Goal: Transaction & Acquisition: Purchase product/service

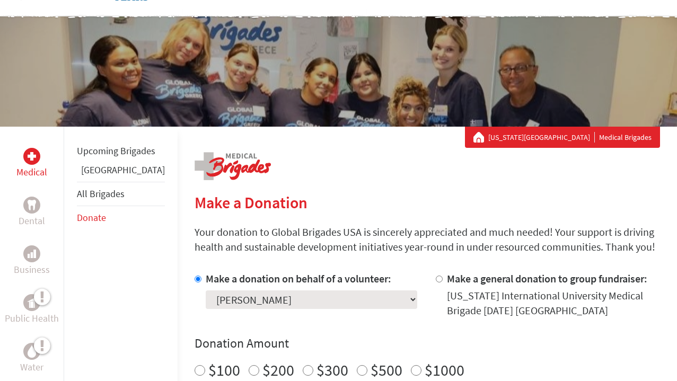
scroll to position [98, 0]
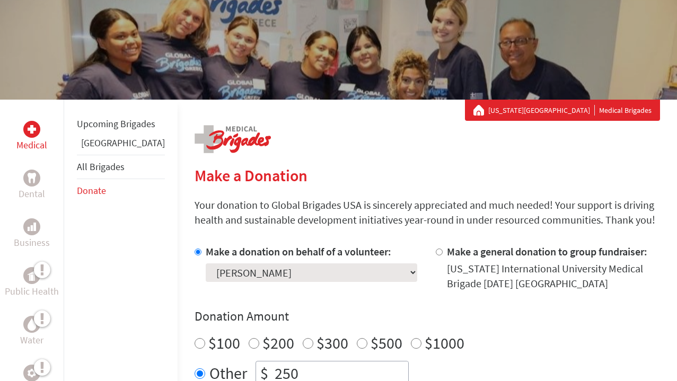
click at [293, 274] on select "Select a volunteer... Adriana Gonzalez-Pedroso Amanda Miro Granado Ana Zacarias…" at bounding box center [311, 272] width 211 height 19
click at [206, 263] on select "Select a volunteer... Adriana Gonzalez-Pedroso Amanda Miro Granado Ana Zacarias…" at bounding box center [311, 272] width 211 height 19
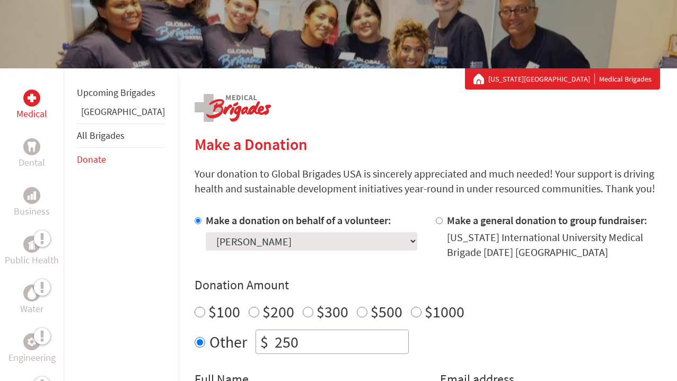
click at [293, 272] on div "Make a donation on behalf of a volunteer: Select a volunteer... Adriana Gonzale…" at bounding box center [427, 319] width 465 height 212
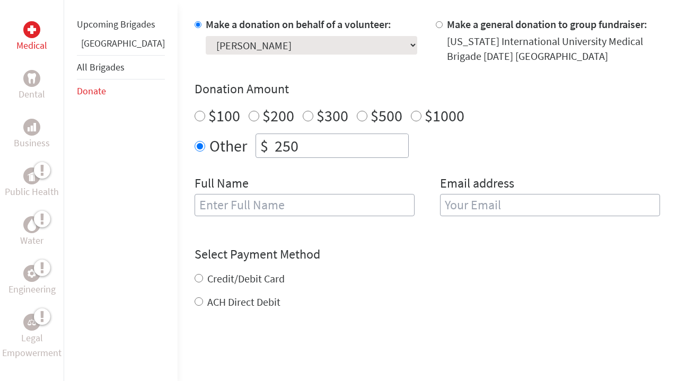
scroll to position [326, 0]
click at [355, 201] on input "text" at bounding box center [305, 204] width 220 height 22
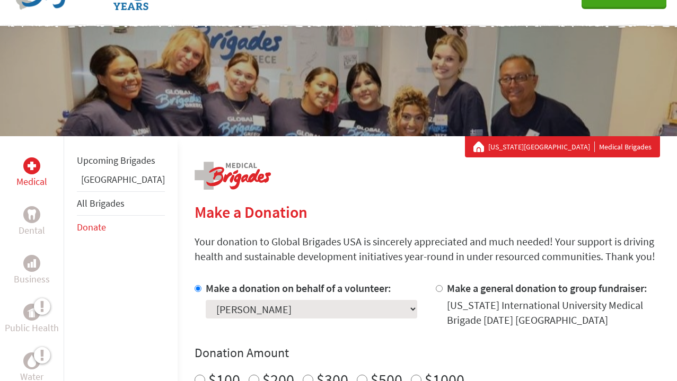
scroll to position [58, 0]
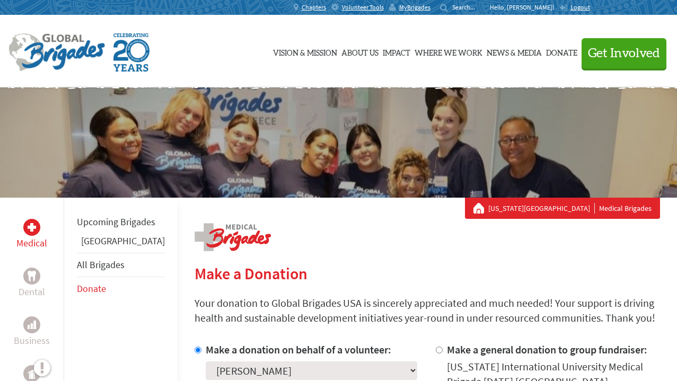
click at [548, 209] on link "[US_STATE][GEOGRAPHIC_DATA]" at bounding box center [541, 208] width 107 height 11
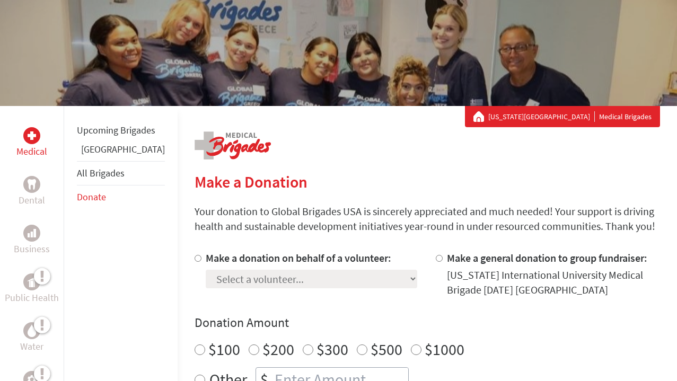
scroll to position [199, 0]
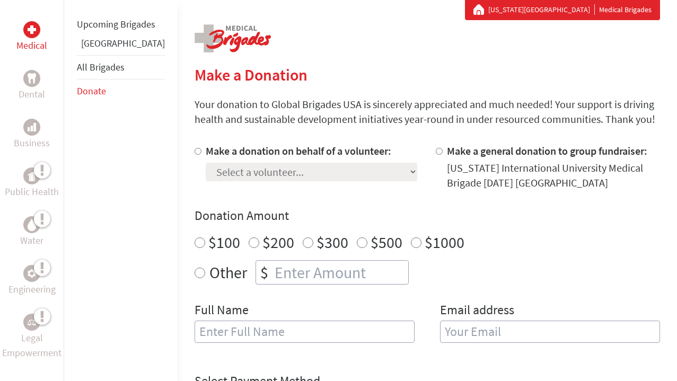
click at [250, 154] on label "Make a donation on behalf of a volunteer:" at bounding box center [299, 150] width 186 height 13
click at [201, 154] on input "Make a donation on behalf of a volunteer:" at bounding box center [198, 151] width 7 height 7
radio input "true"
click at [253, 171] on select "Select a volunteer... Adriana Gonzalez-Pedroso Amanda Miro Granado Ana Zacarias…" at bounding box center [311, 172] width 211 height 19
select select "760BE8CB-A082-11F0-9E6E-42010A400005"
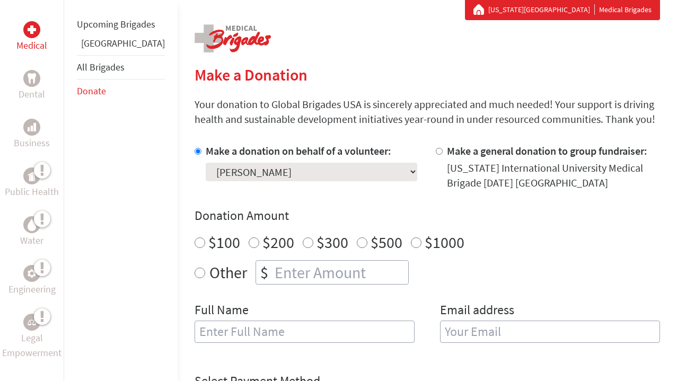
click at [206, 163] on select "Select a volunteer... Adriana Gonzalez-Pedroso Amanda Miro Granado Ana Zacarias…" at bounding box center [311, 172] width 211 height 19
click at [195, 272] on div "Other $" at bounding box center [427, 272] width 465 height 24
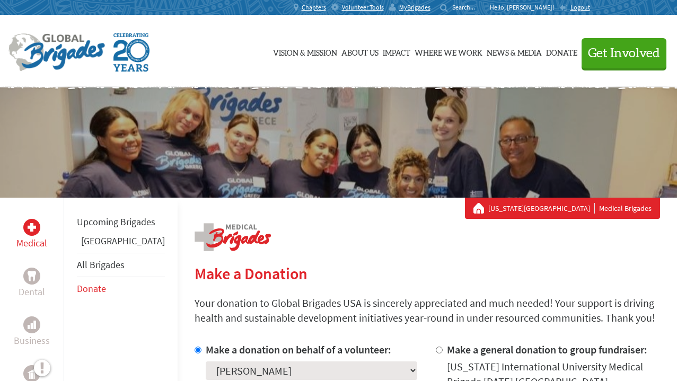
click at [559, 7] on p "Hello, [PERSON_NAME]!" at bounding box center [524, 7] width 69 height 8
click at [389, 7] on div "Volunteer Tools" at bounding box center [360, 7] width 58 height 15
click at [430, 7] on span "MyBrigades" at bounding box center [414, 7] width 31 height 8
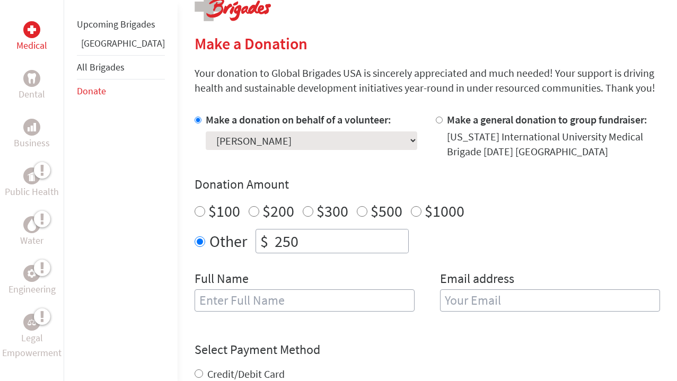
scroll to position [232, 0]
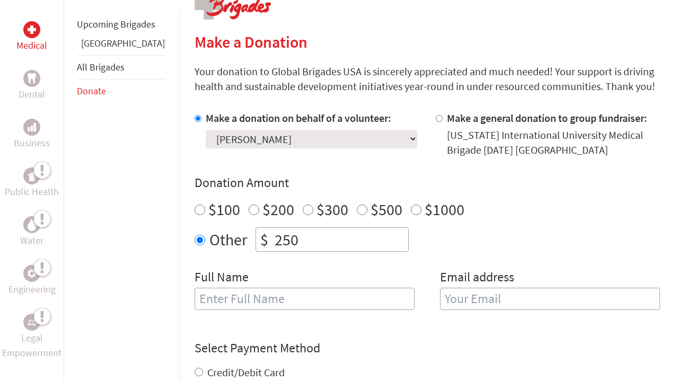
click at [227, 296] on input "text" at bounding box center [305, 299] width 220 height 22
type input "[PERSON_NAME]"
click at [514, 294] on input "email" at bounding box center [550, 299] width 220 height 22
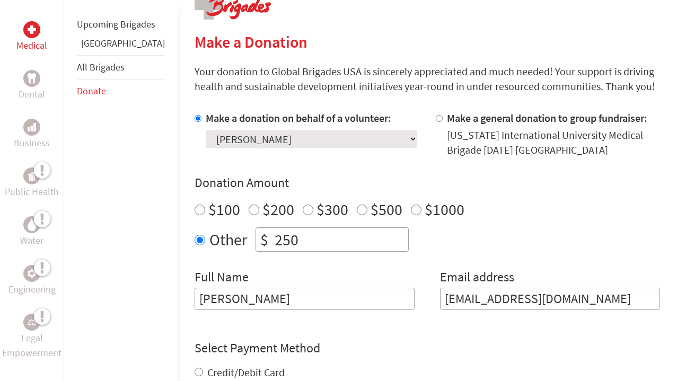
scroll to position [328, 0]
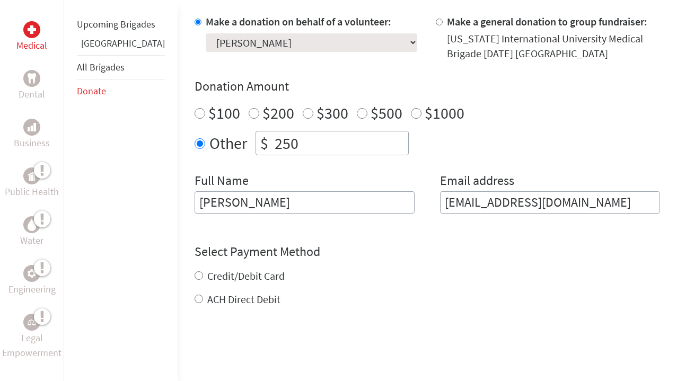
type input "[EMAIL_ADDRESS][DOMAIN_NAME]"
click at [201, 280] on div "Credit/Debit Card ACH Direct Debit" at bounding box center [427, 288] width 465 height 38
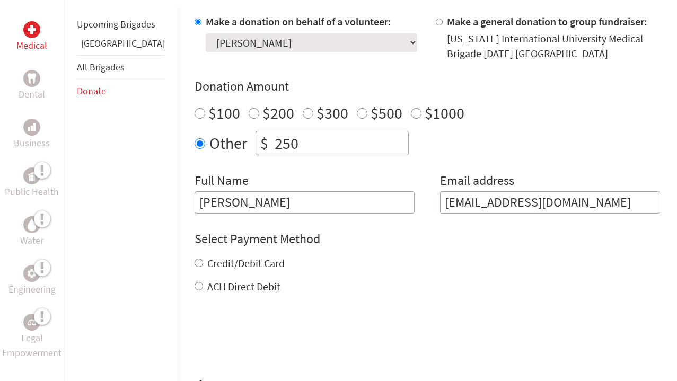
click at [195, 254] on div "Select Payment Method NOTE: American Express is not accepted. Please proceed no…" at bounding box center [427, 263] width 465 height 64
click at [207, 261] on label "Credit/Debit Card" at bounding box center [245, 263] width 77 height 13
click at [195, 261] on input "Credit/Debit Card" at bounding box center [199, 263] width 8 height 8
radio input "true"
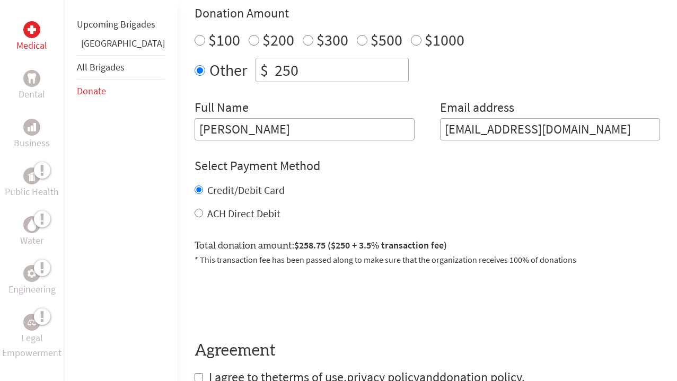
scroll to position [544, 0]
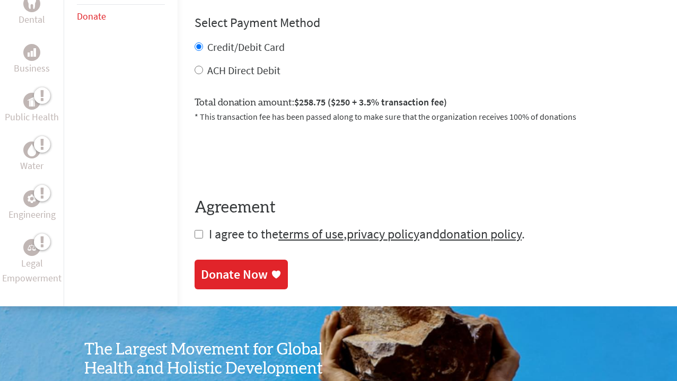
click at [209, 235] on span "I agree to the terms of use , privacy policy and donation policy ." at bounding box center [367, 234] width 316 height 16
click at [195, 233] on input "checkbox" at bounding box center [199, 234] width 8 height 8
checkbox input "true"
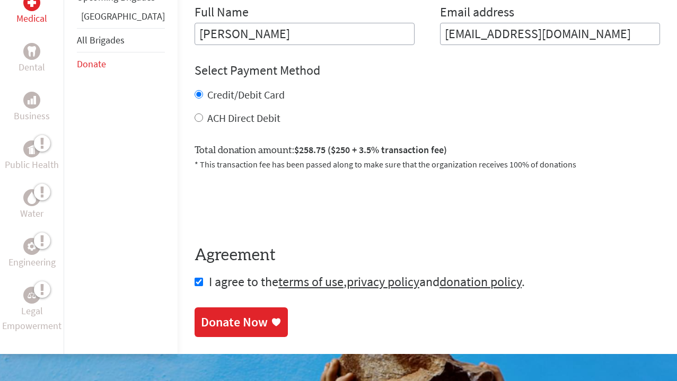
scroll to position [496, 0]
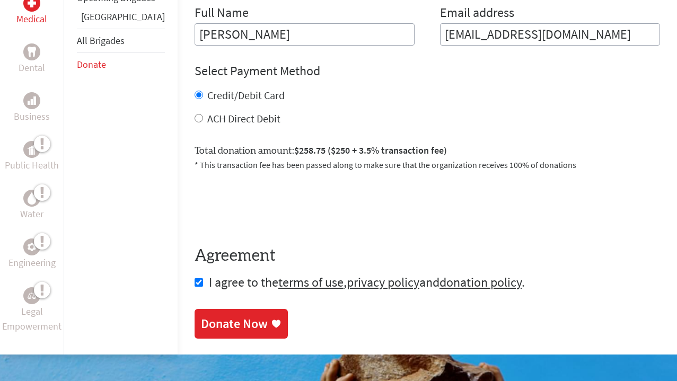
click at [210, 317] on div "Donate Now" at bounding box center [234, 323] width 67 height 17
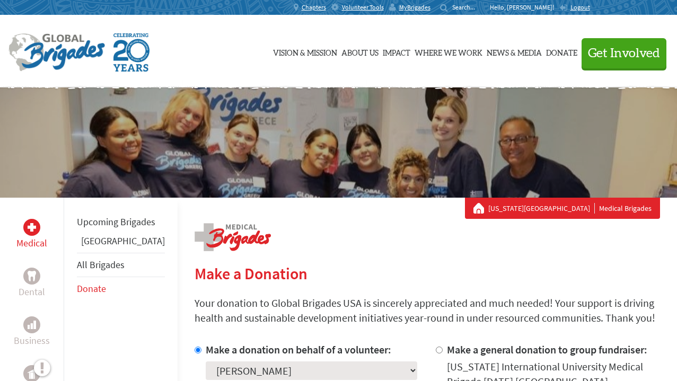
scroll to position [138, 0]
